Goal: Task Accomplishment & Management: Use online tool/utility

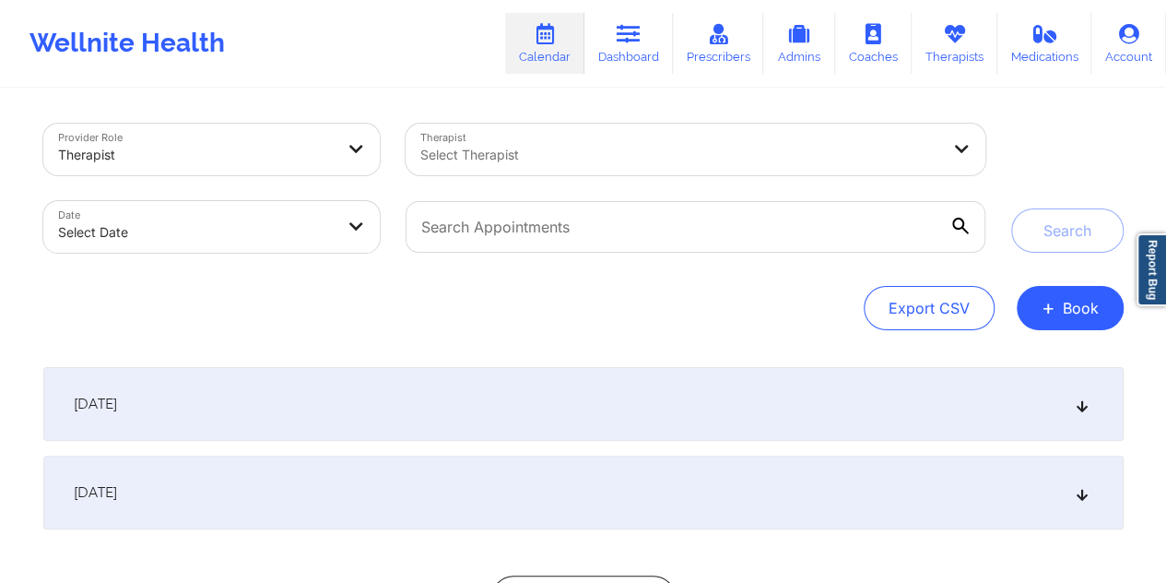
select select "2025-8"
select select "2025-9"
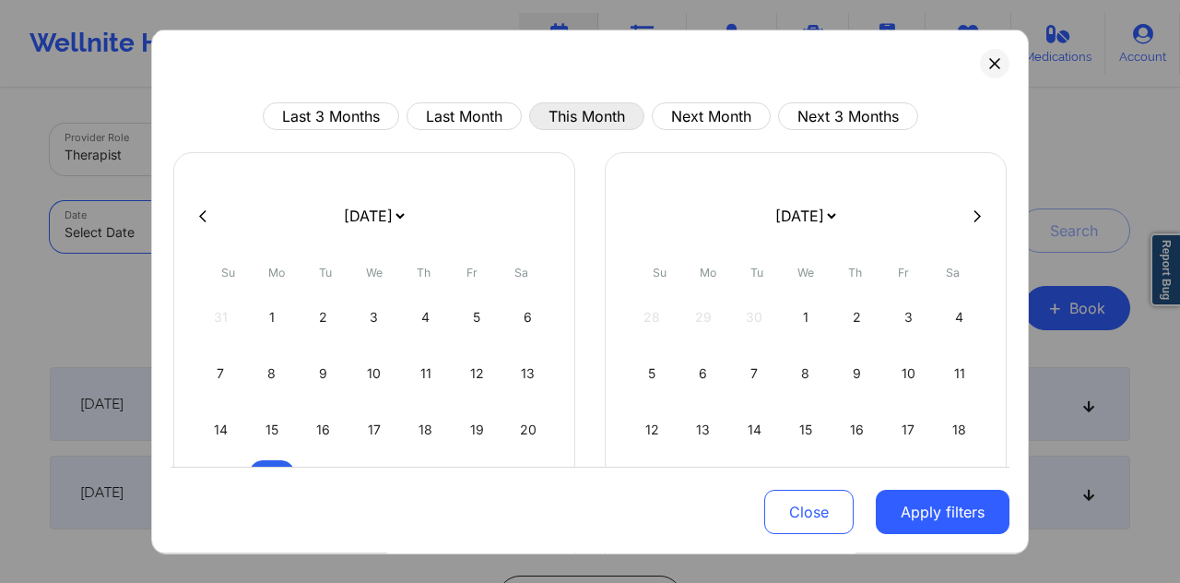
click at [548, 117] on button "This Month" at bounding box center [586, 116] width 115 height 28
select select "2025-8"
select select "2025-9"
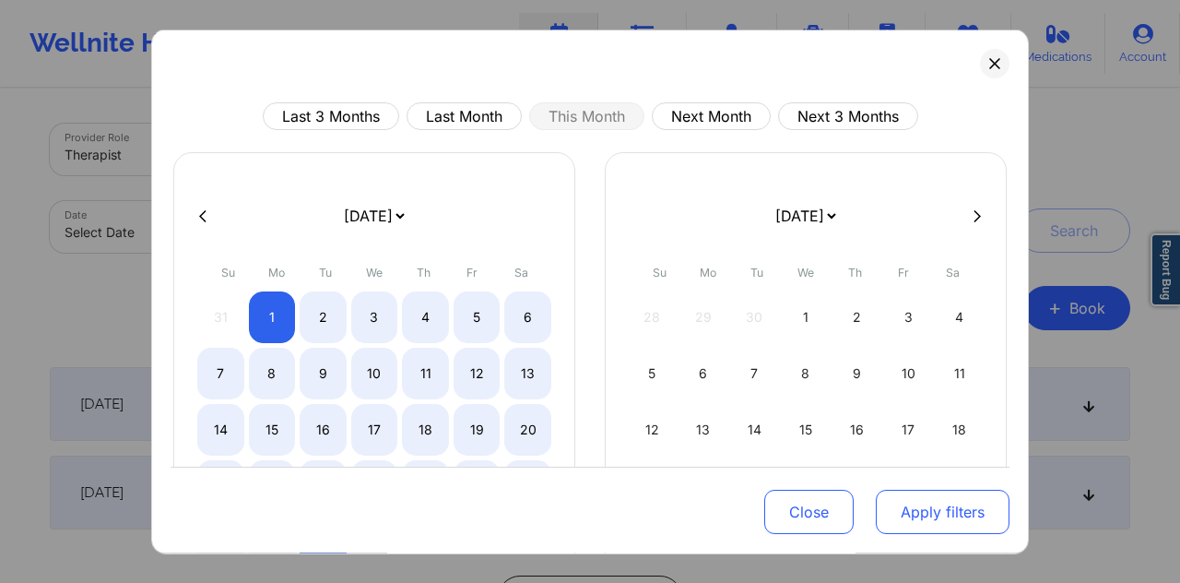
click at [925, 513] on button "Apply filters" at bounding box center [943, 512] width 134 height 44
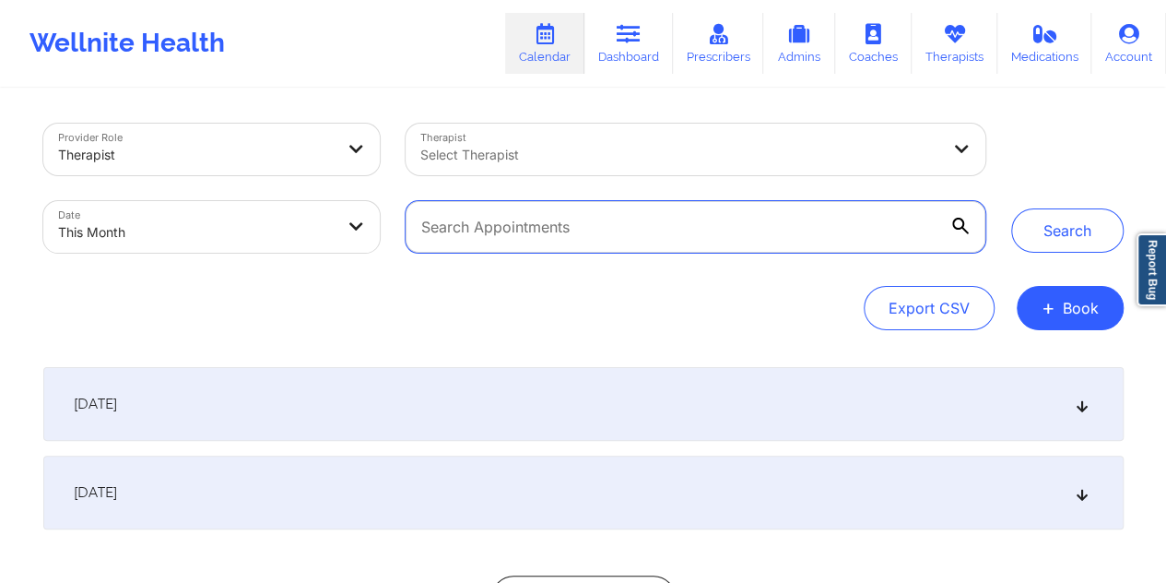
click at [655, 215] on input "text" at bounding box center [695, 227] width 579 height 52
paste input "lori.allen@lakeeye.com"
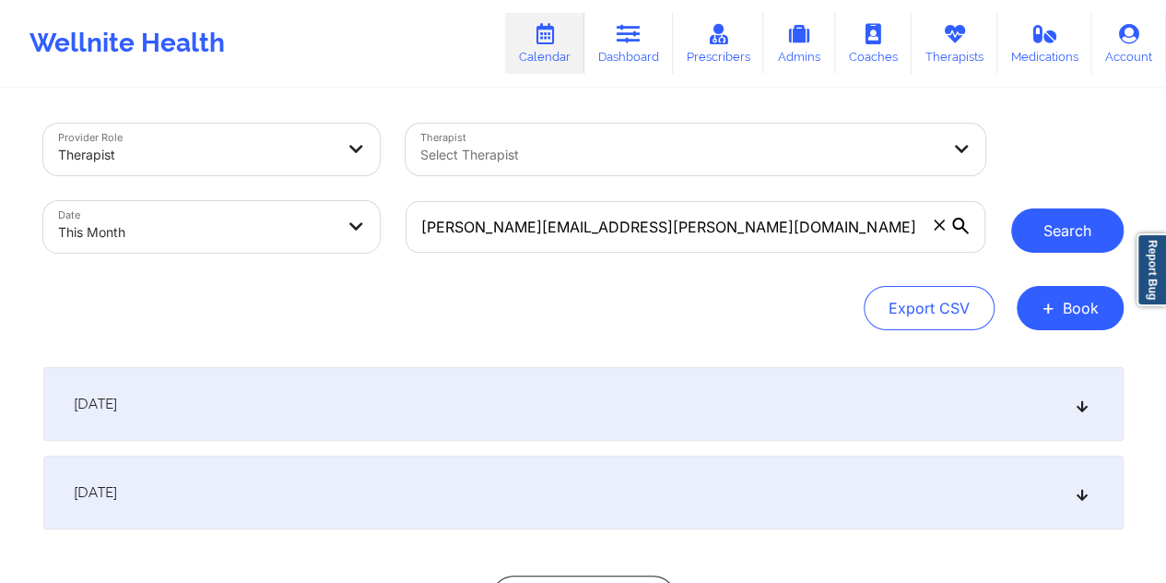
click at [1047, 230] on button "Search" at bounding box center [1067, 230] width 112 height 44
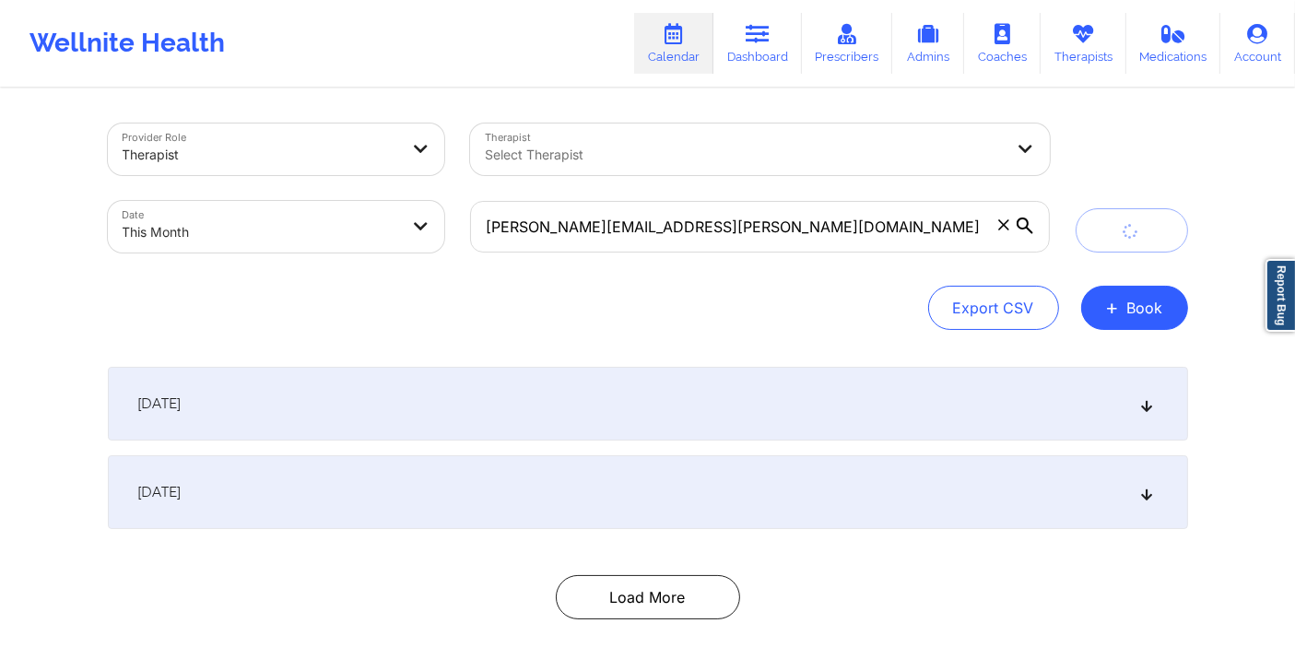
click at [786, 310] on div "Export CSV + Book" at bounding box center [648, 308] width 1081 height 44
click at [639, 422] on div "September 21, 2025" at bounding box center [648, 404] width 1081 height 74
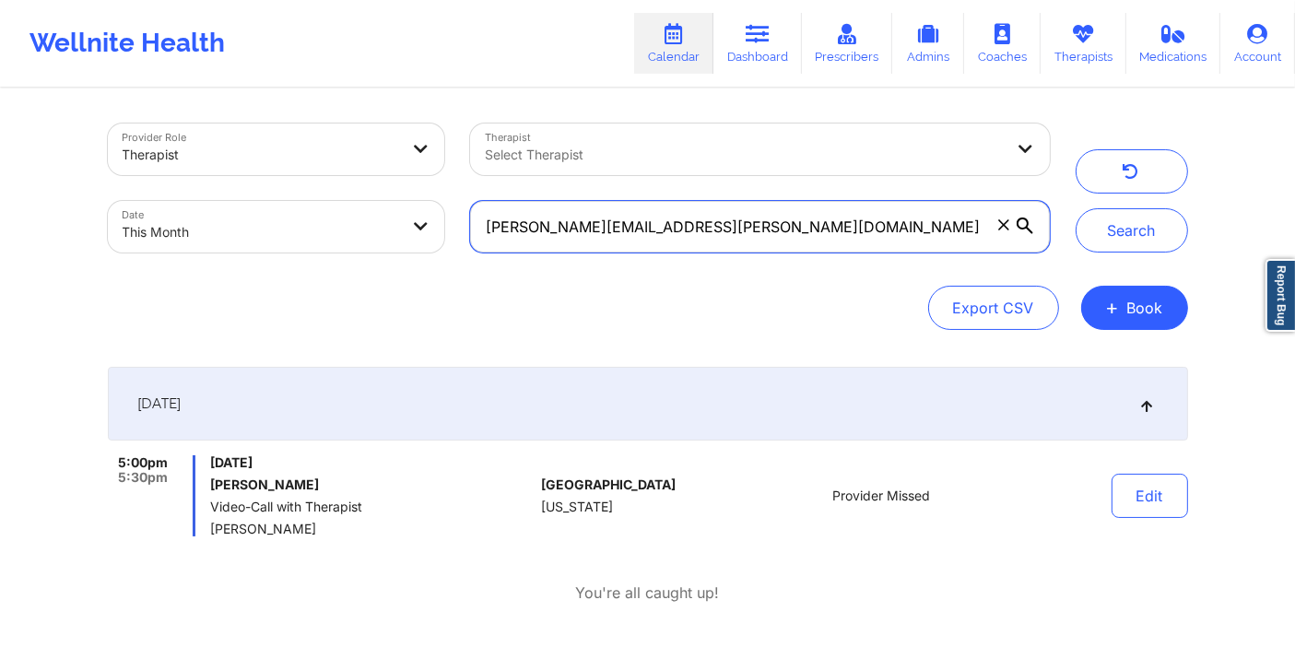
click at [570, 230] on input "lori.allen@lakeeye.com" at bounding box center [759, 227] width 579 height 52
paste input "earthdriller@gmail"
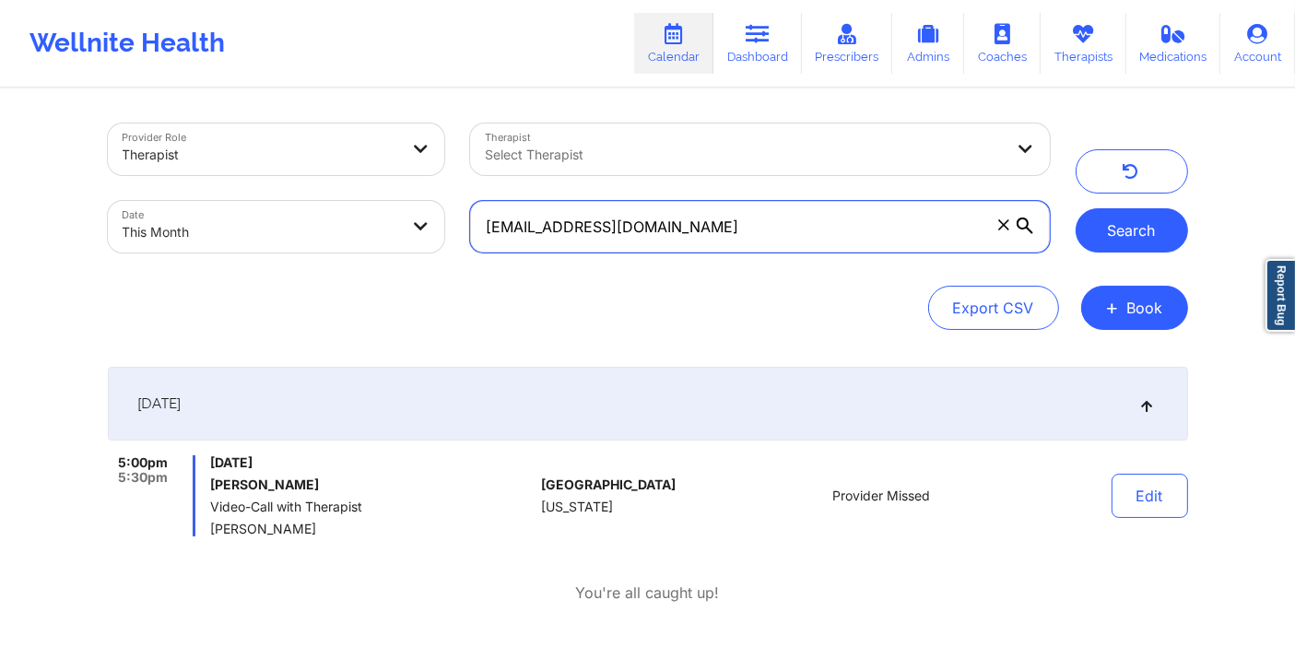
type input "earthdriller@gmail.com"
click at [1114, 231] on button "Search" at bounding box center [1132, 230] width 112 height 44
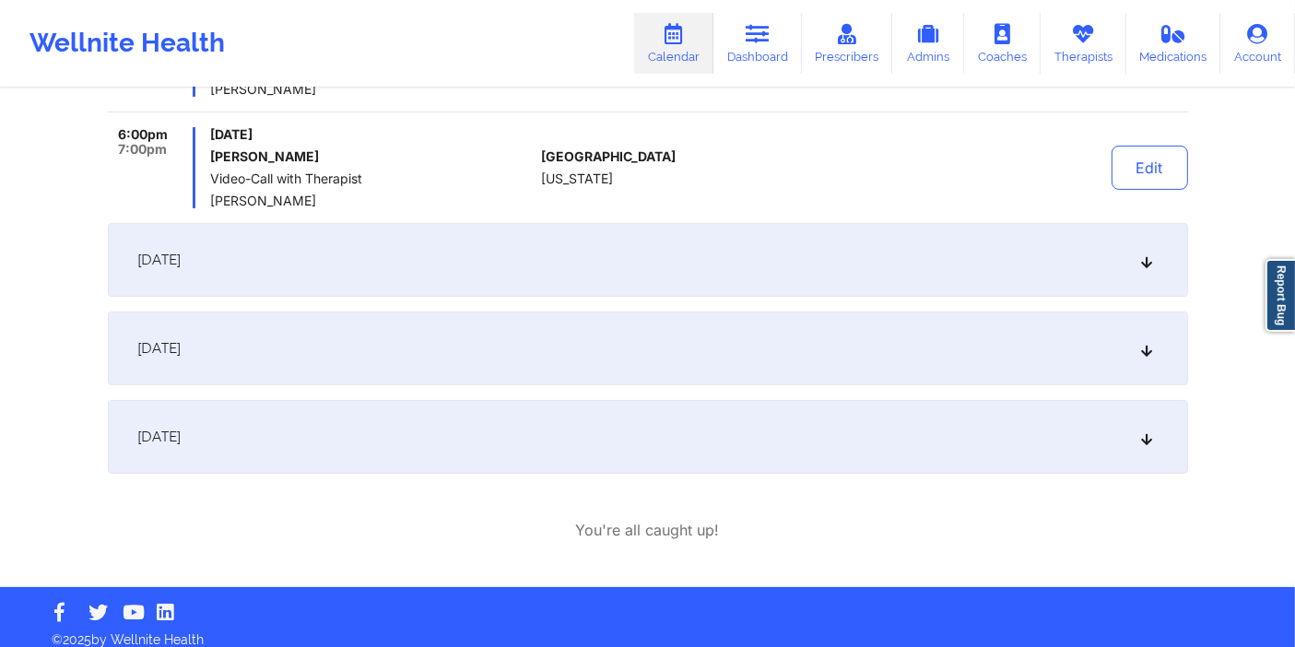
scroll to position [443, 0]
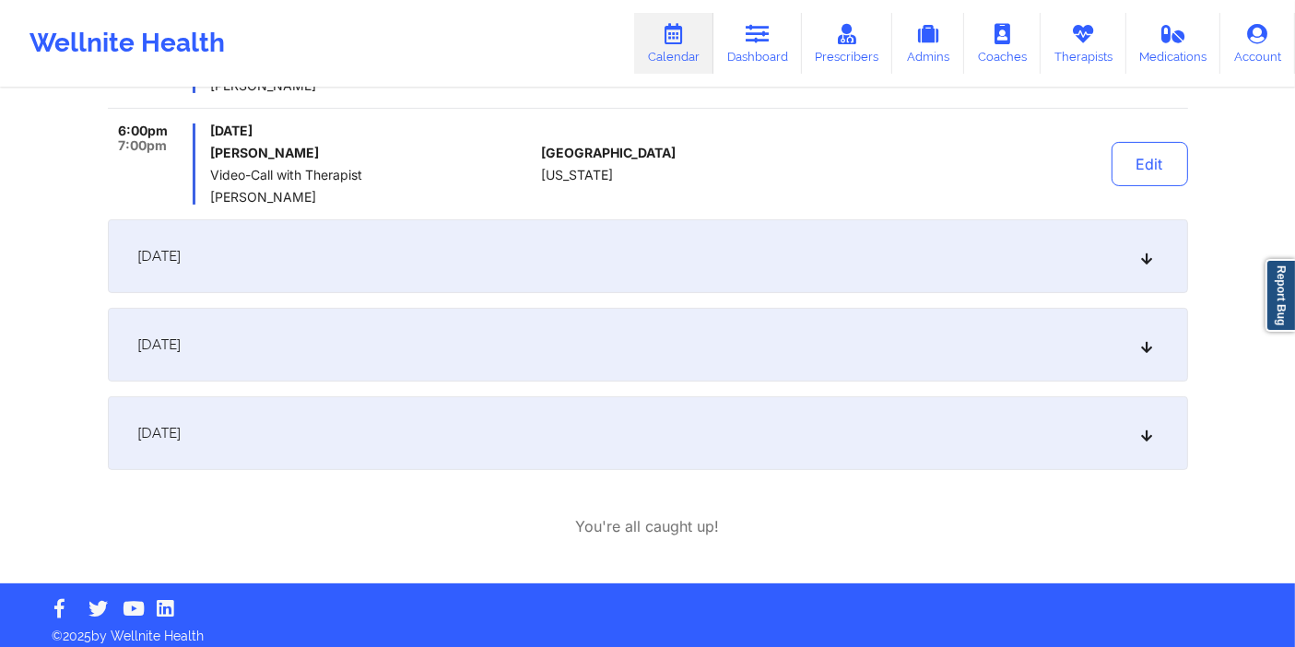
click at [560, 267] on div "September 11, 2025" at bounding box center [648, 256] width 1081 height 74
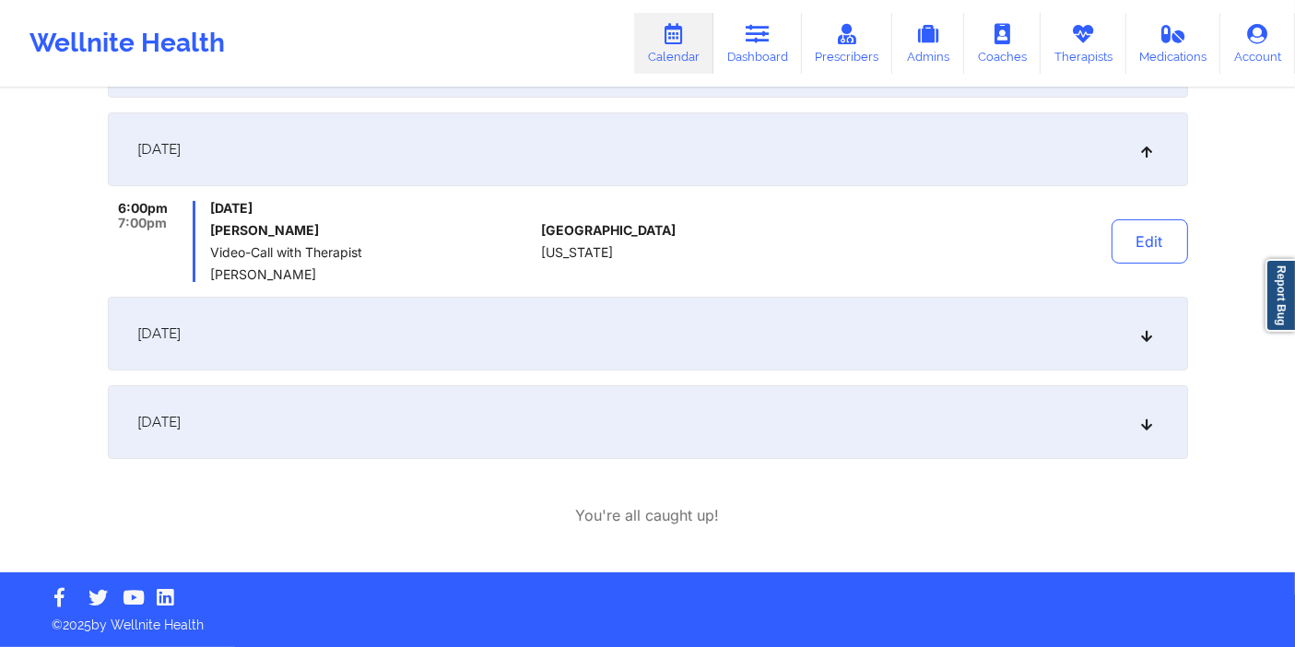
scroll to position [342, 0]
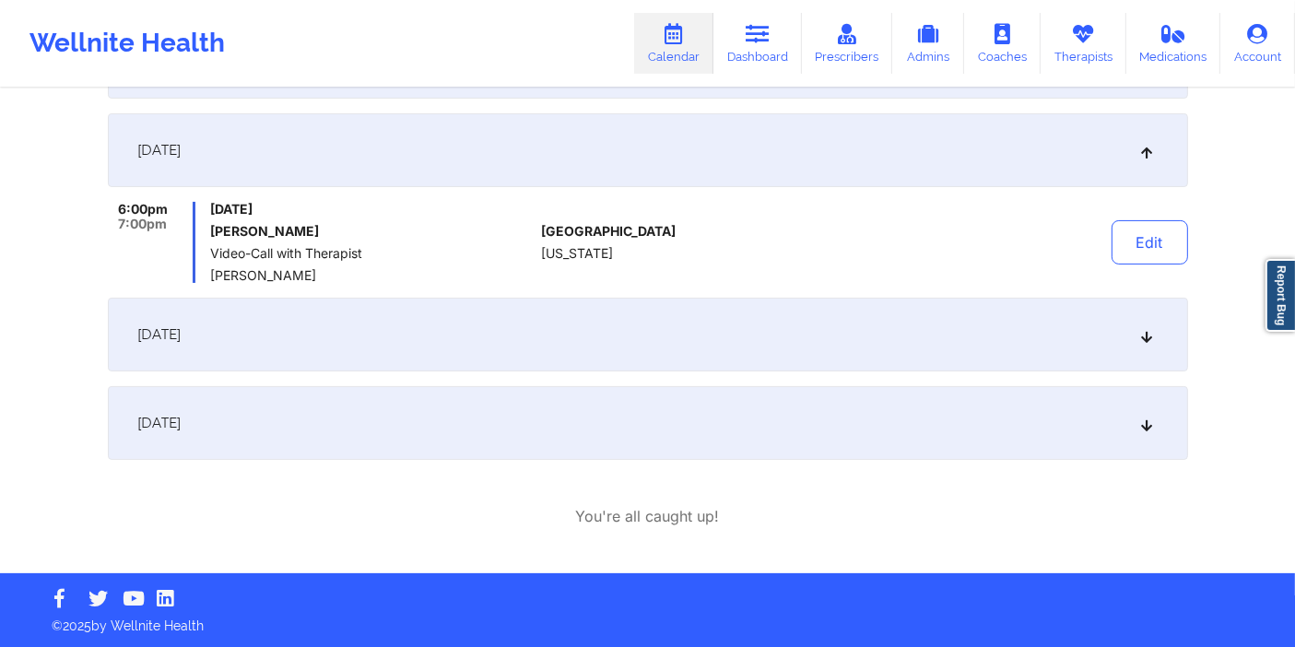
click at [584, 341] on div "September 18, 2025" at bounding box center [648, 335] width 1081 height 74
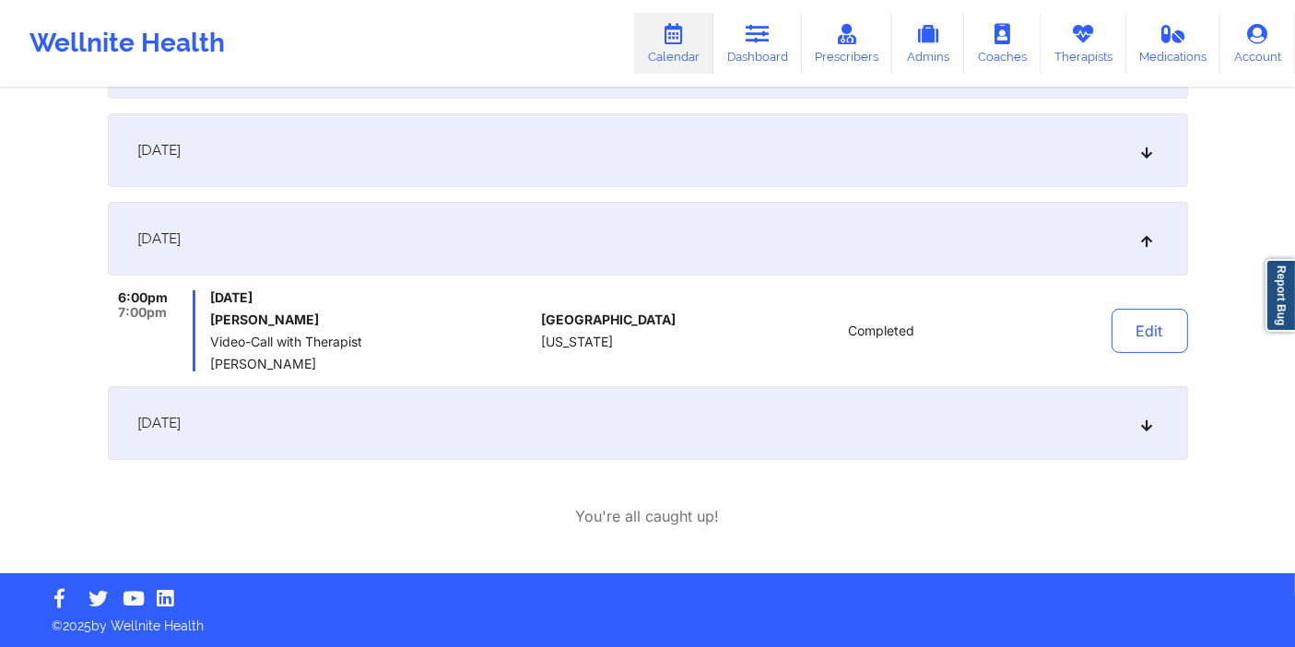
click at [580, 408] on div "September 25, 2025" at bounding box center [648, 423] width 1081 height 74
